Goal: Task Accomplishment & Management: Manage account settings

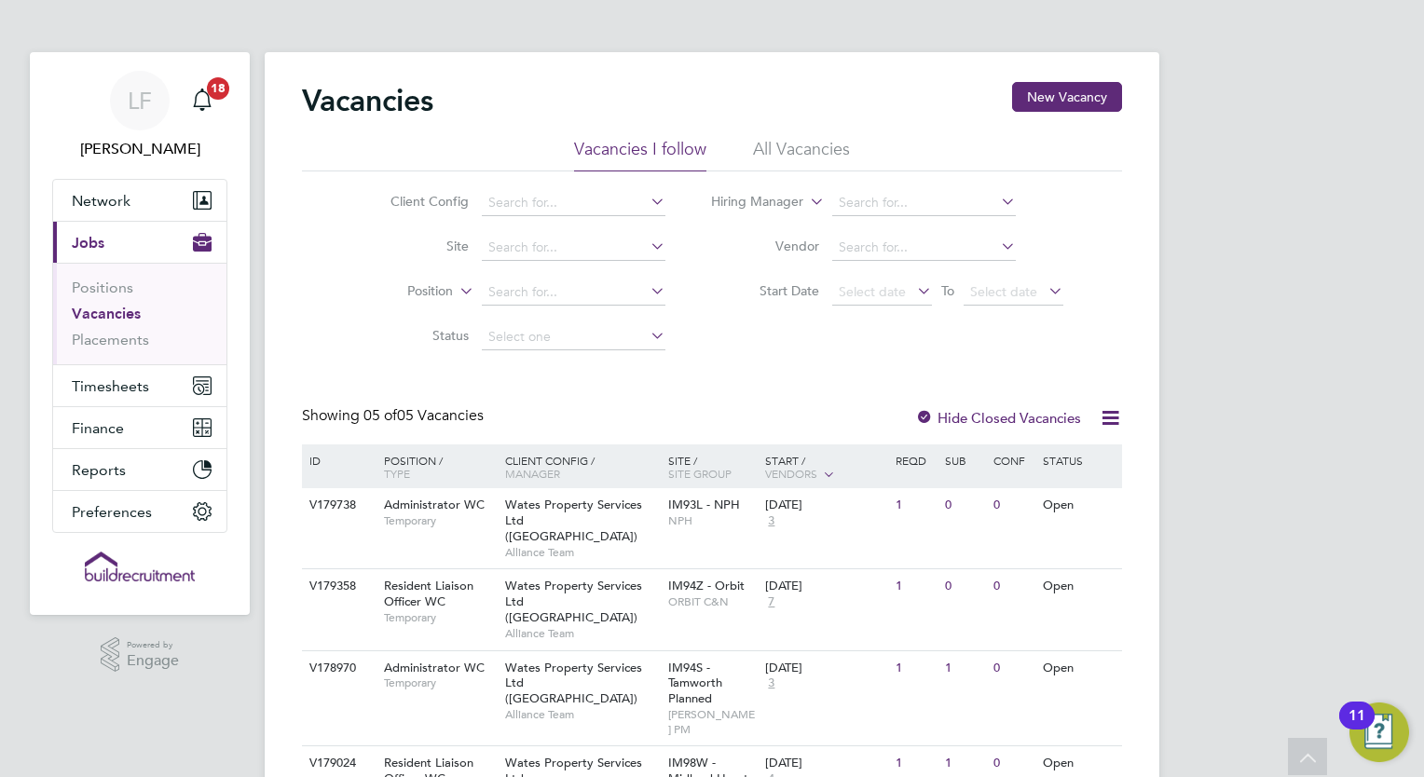
scroll to position [180, 0]
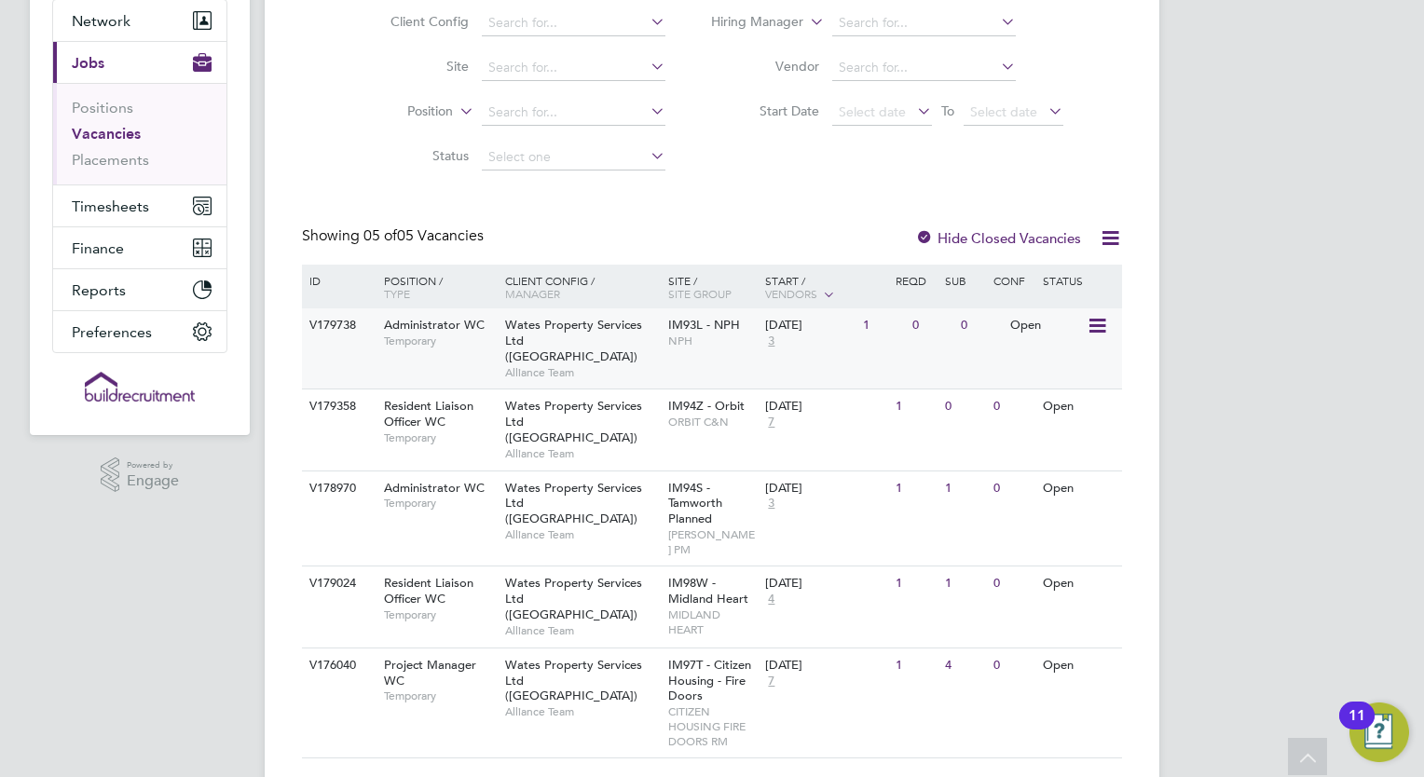
click at [478, 323] on span "Administrator WC" at bounding box center [434, 325] width 101 height 16
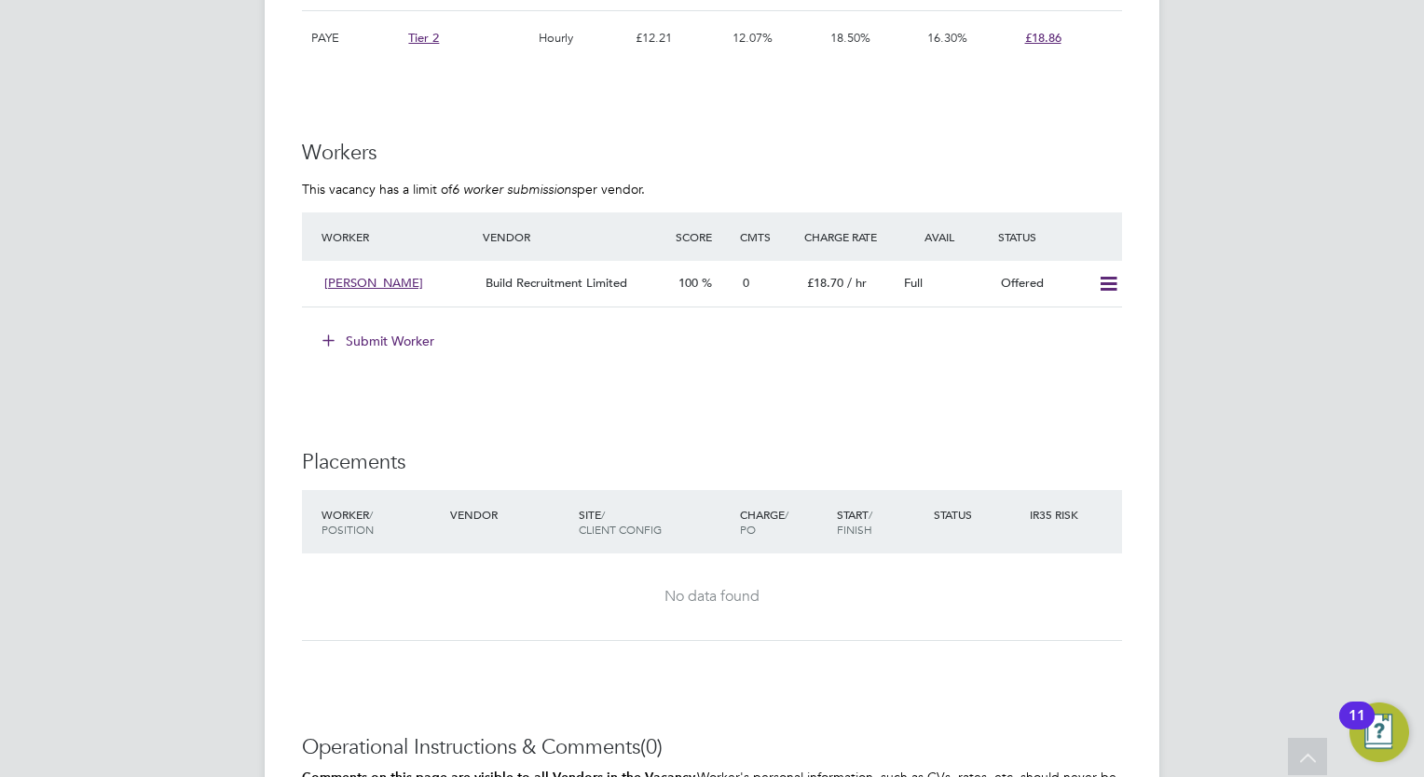
scroll to position [1599, 0]
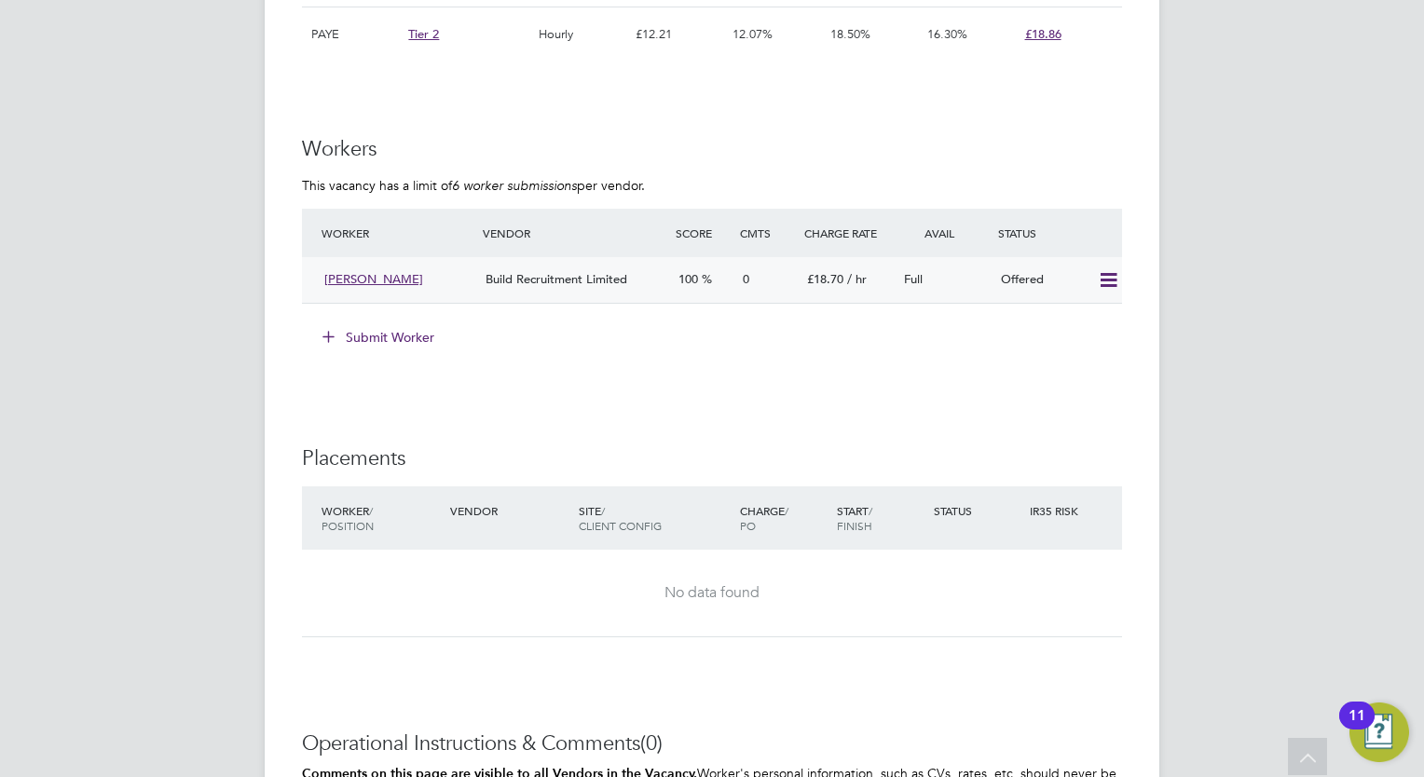
click at [1102, 276] on icon at bounding box center [1108, 280] width 23 height 15
click at [1077, 315] on li "Confirm" at bounding box center [1081, 319] width 71 height 26
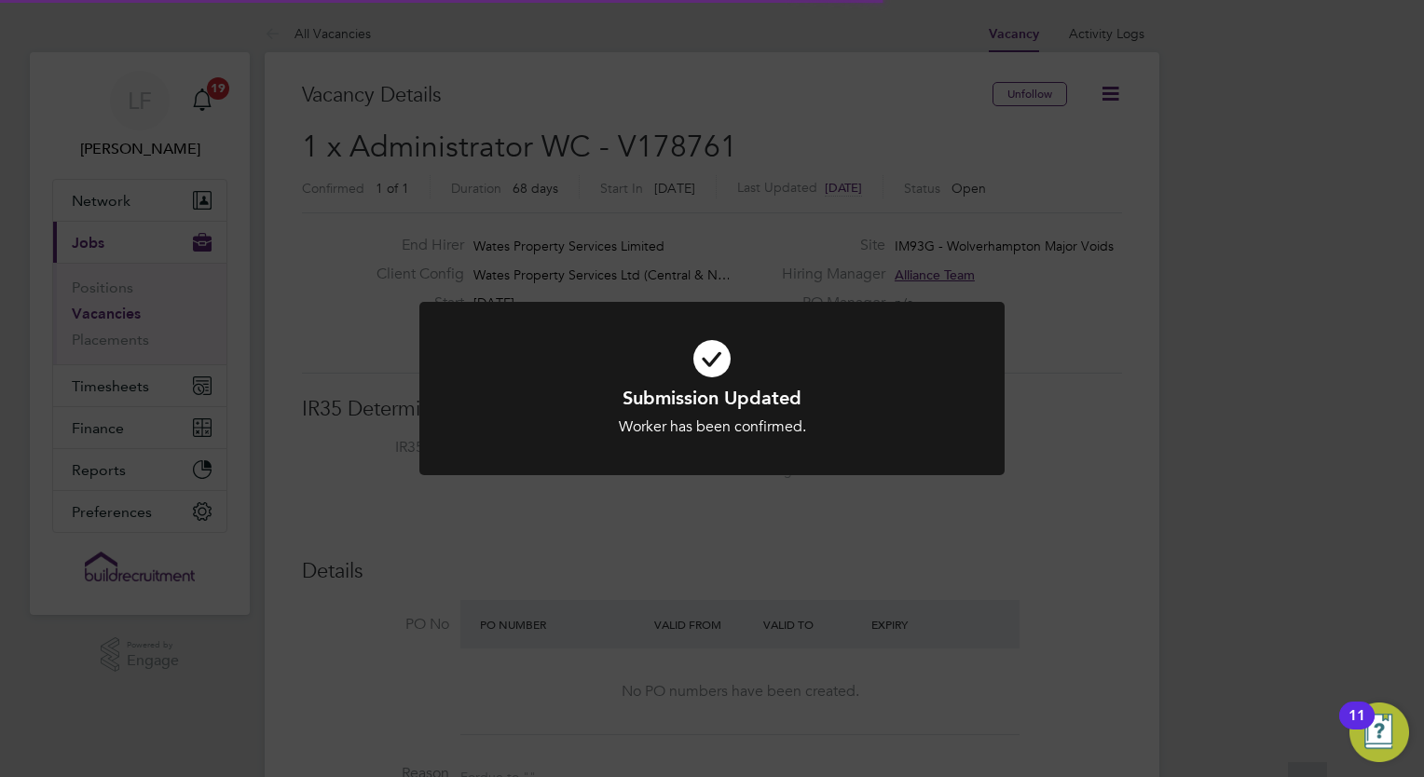
scroll to position [55, 130]
click at [598, 213] on div "Submission Updated Worker has been confirmed. Cancel Okay" at bounding box center [712, 388] width 1424 height 777
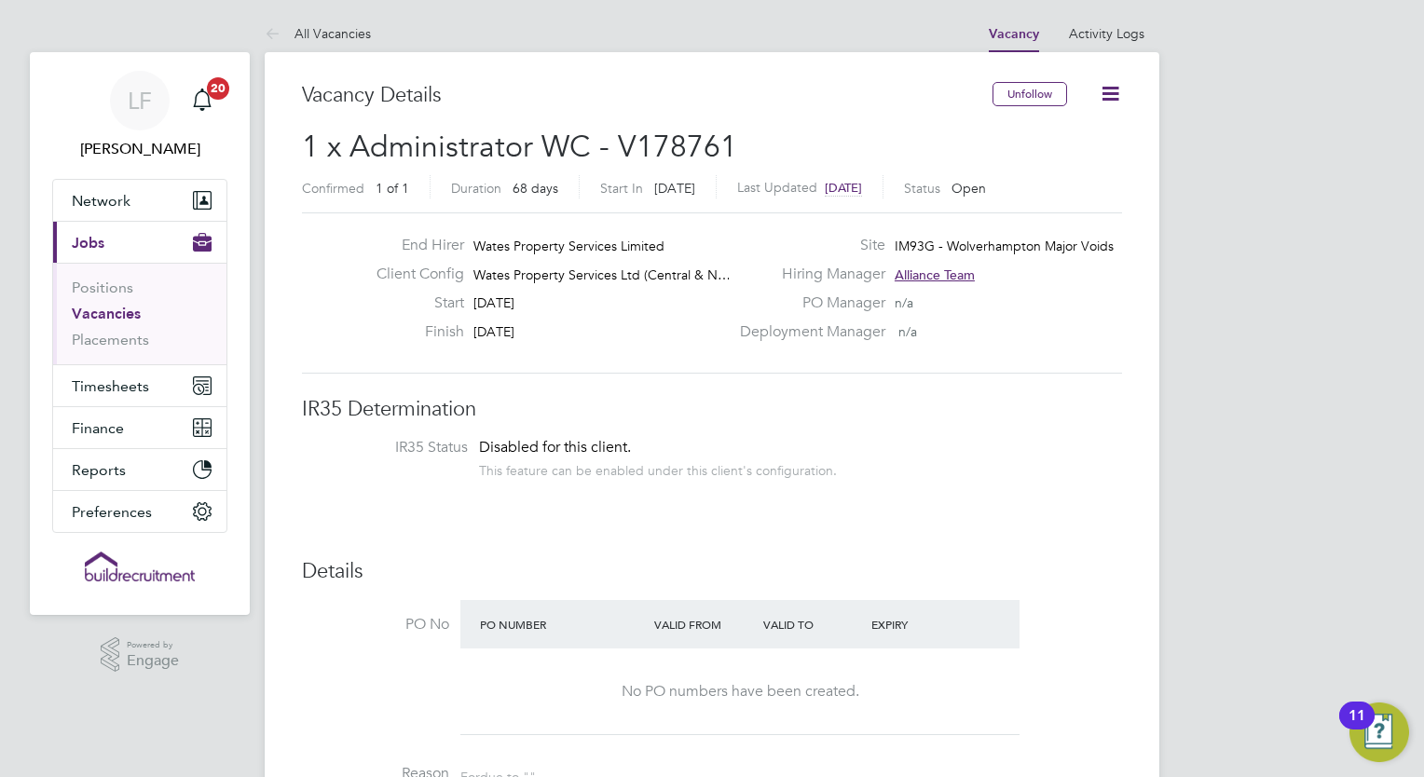
click at [598, 213] on div "End Hirer Wates Property Services Limited Client Config Wates Property Services…" at bounding box center [712, 292] width 820 height 161
